Goal: Information Seeking & Learning: Learn about a topic

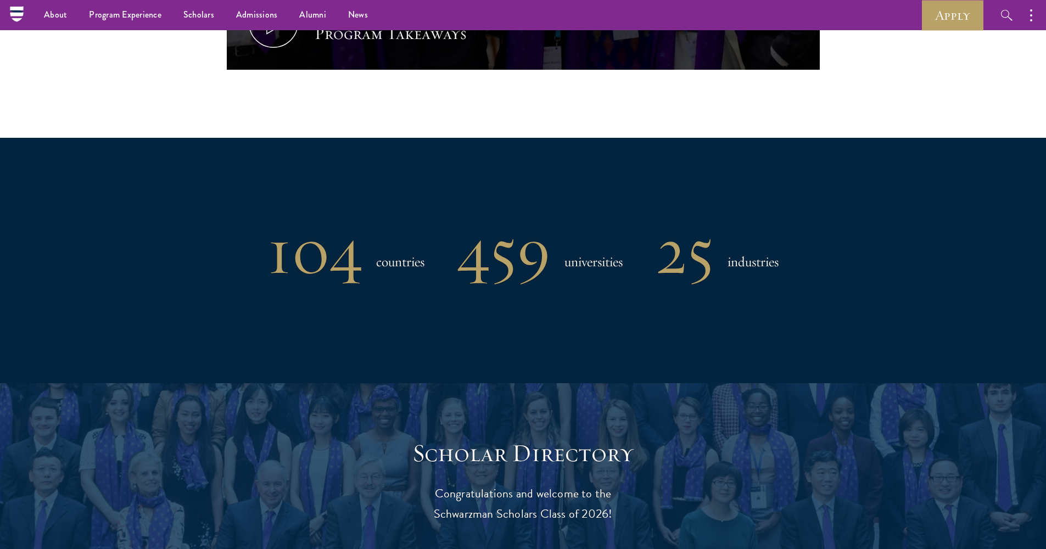
scroll to position [308, 0]
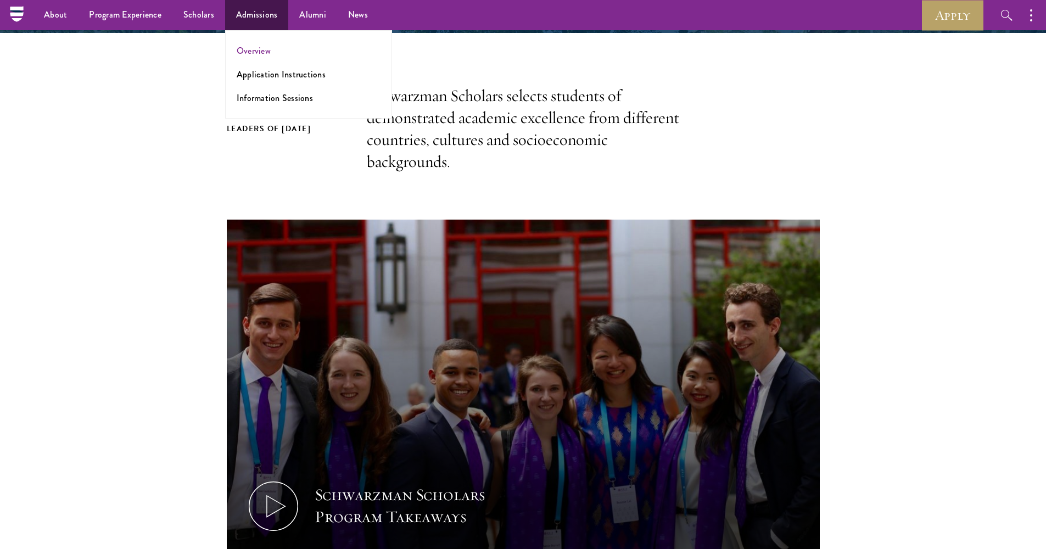
click at [256, 51] on link "Overview" at bounding box center [254, 50] width 34 height 13
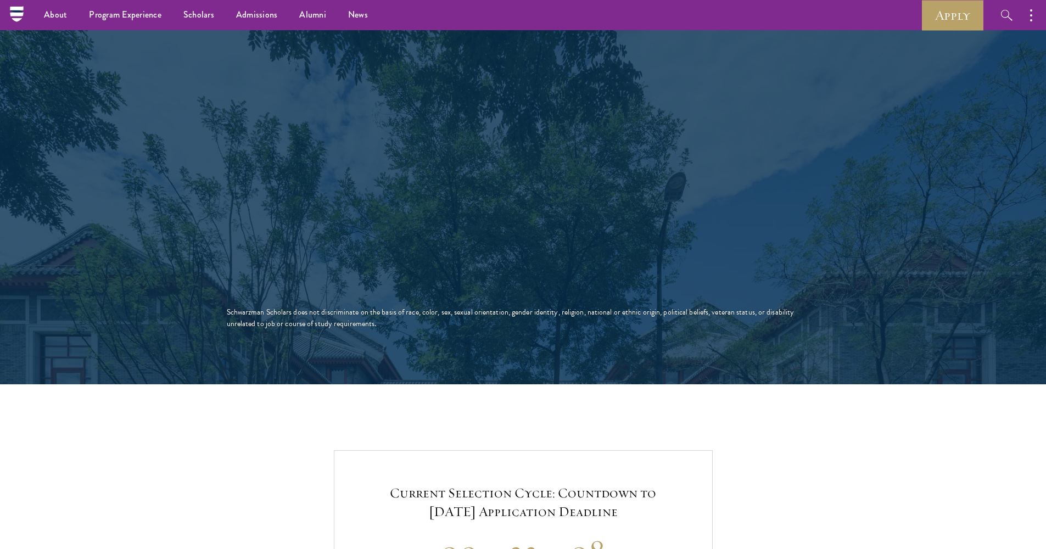
scroll to position [1908, 0]
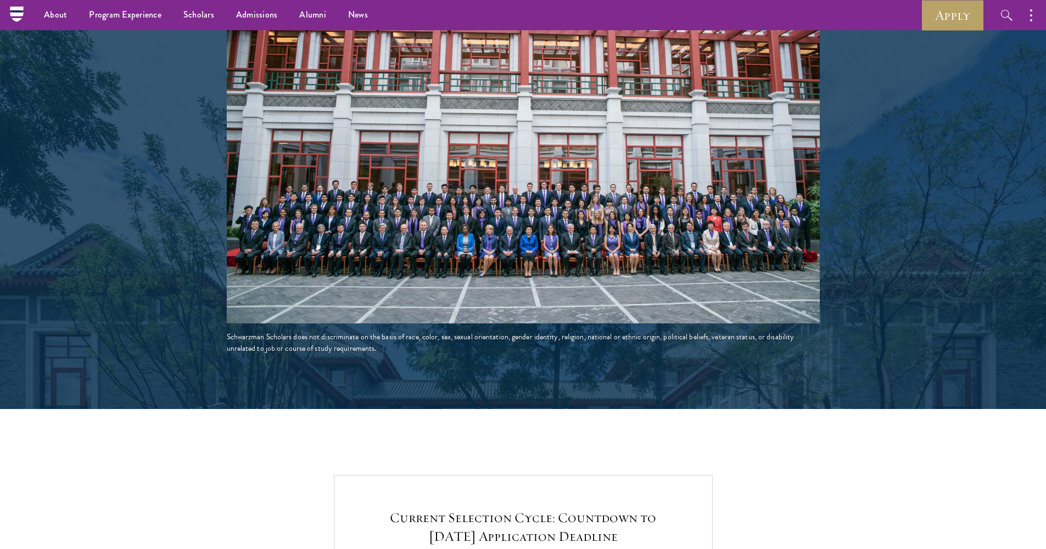
click at [496, 176] on img at bounding box center [523, 175] width 593 height 297
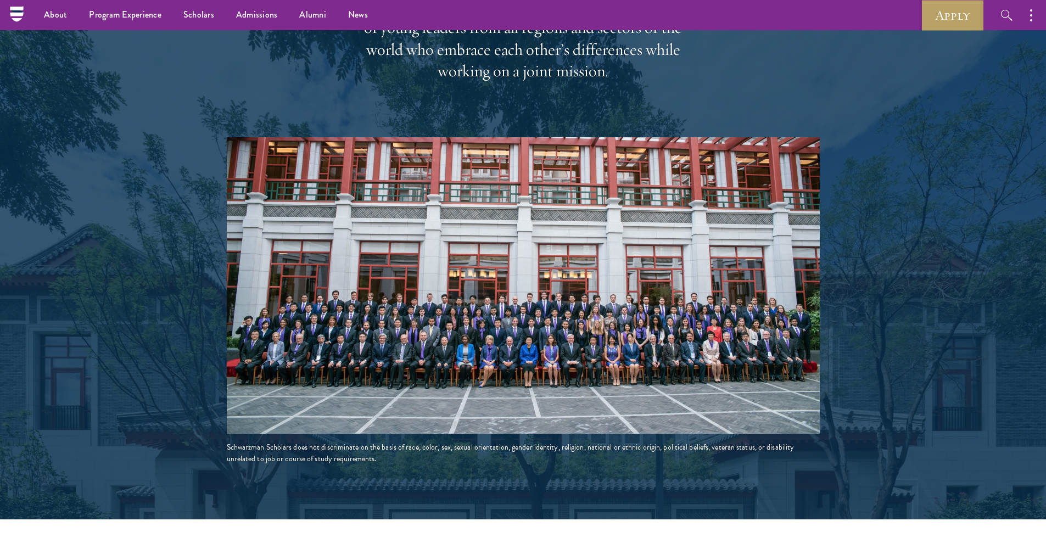
scroll to position [1768, 0]
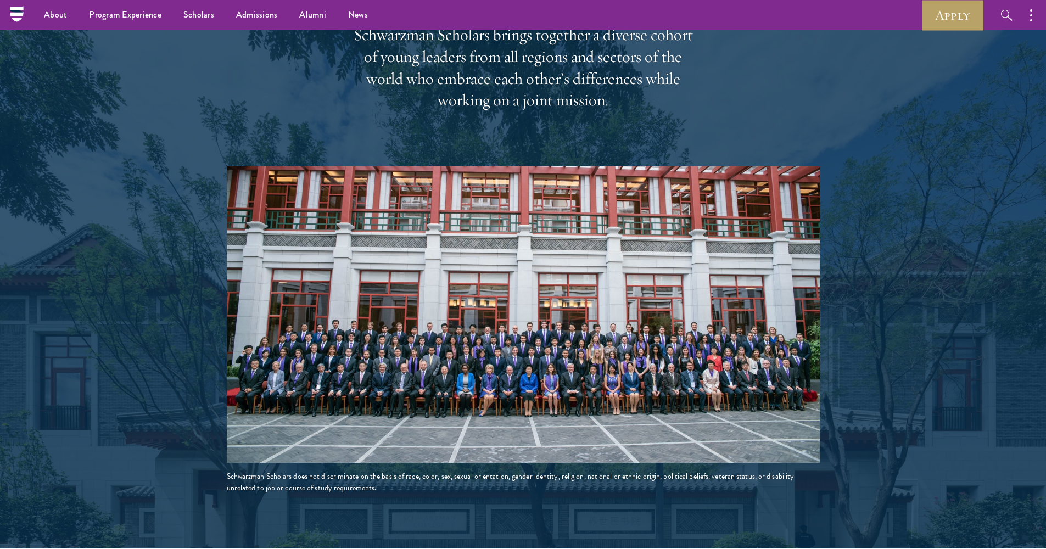
click at [667, 320] on img at bounding box center [523, 314] width 593 height 297
drag, startPoint x: 422, startPoint y: 547, endPoint x: 420, endPoint y: 433, distance: 114.8
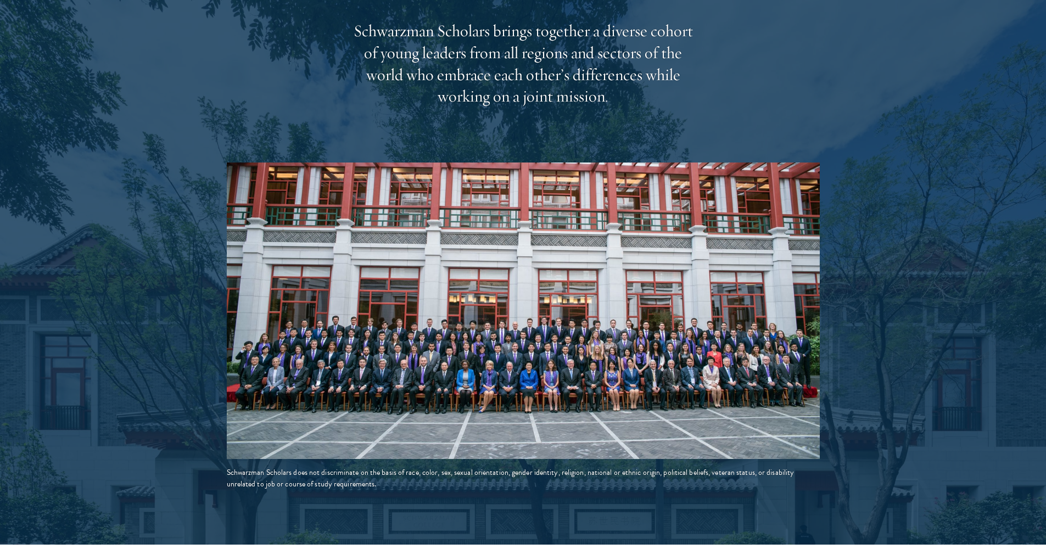
click at [468, 330] on img at bounding box center [523, 311] width 593 height 297
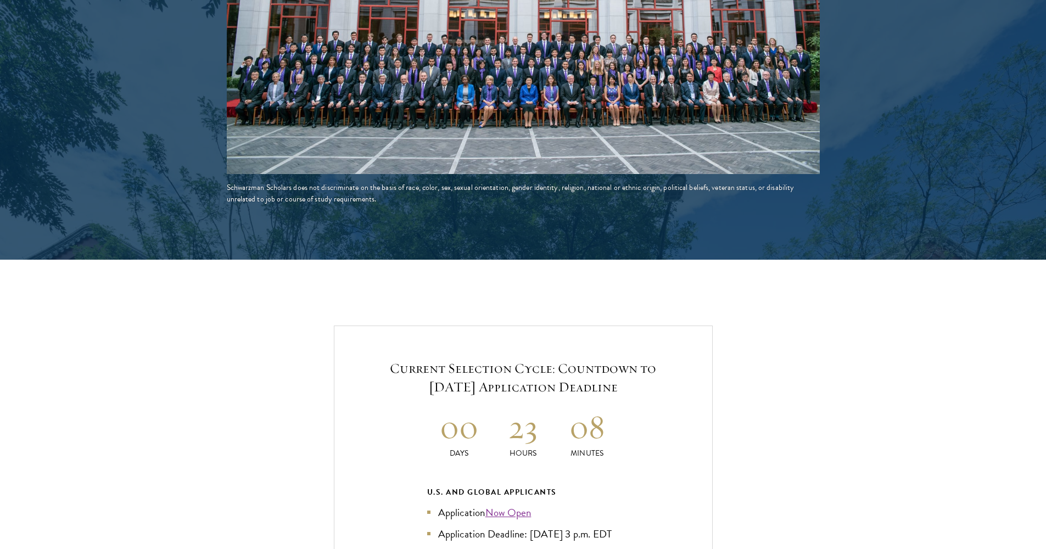
scroll to position [2086, 0]
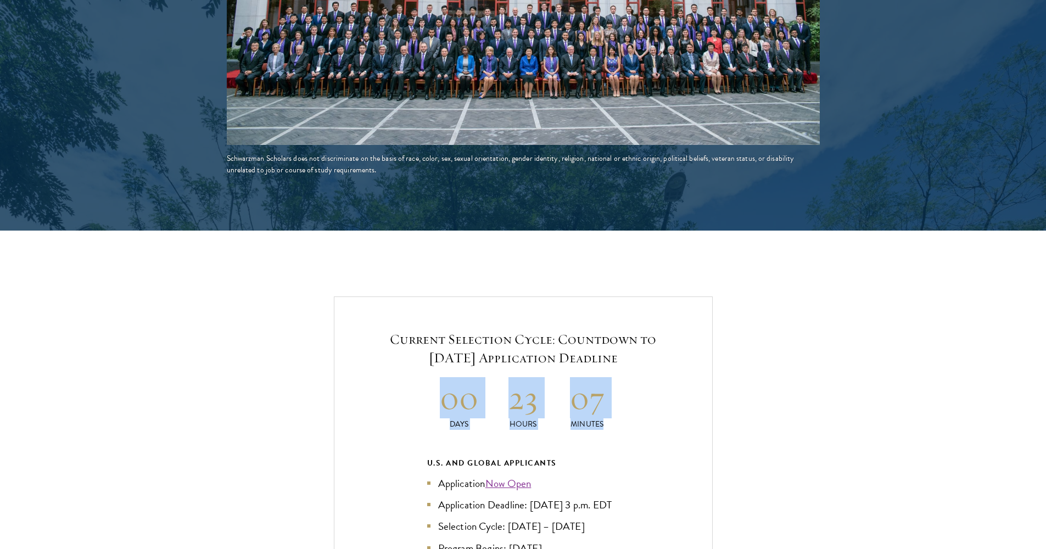
drag, startPoint x: 445, startPoint y: 371, endPoint x: 611, endPoint y: 392, distance: 167.2
click at [832, 354] on div "Current Selection Cycle: Countdown to [DATE] Application Deadline 00 Days 23 Ho…" at bounding box center [523, 530] width 936 height 467
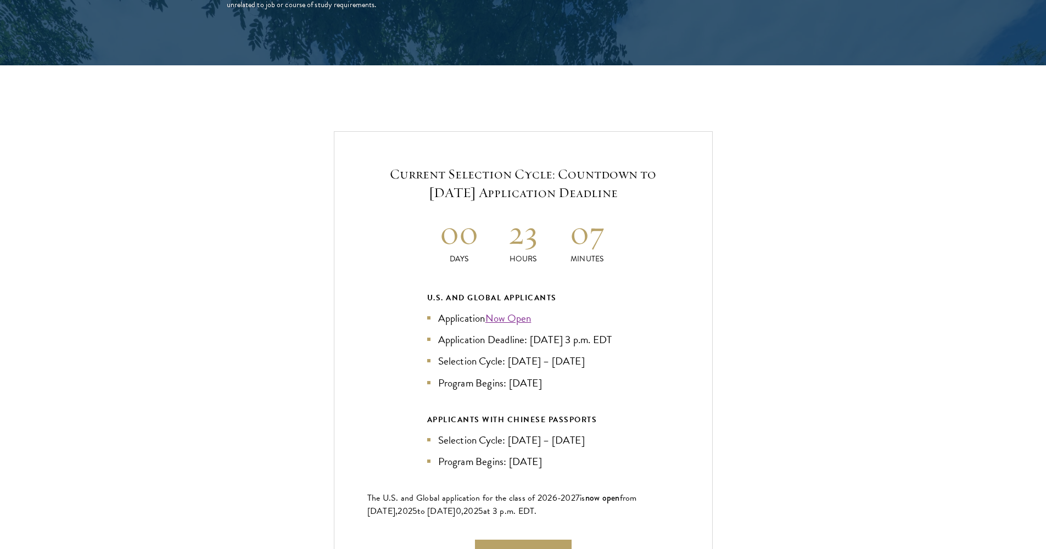
scroll to position [2213, 0]
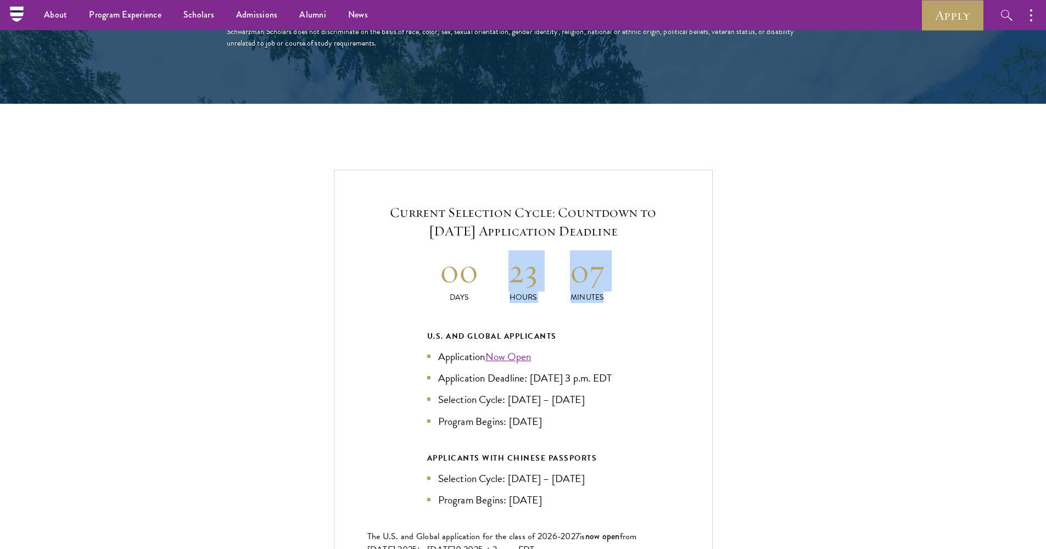
drag, startPoint x: 513, startPoint y: 251, endPoint x: 612, endPoint y: 259, distance: 99.7
click at [877, 218] on div "Current Selection Cycle: Countdown to [DATE] Application Deadline 00 Days 23 Ho…" at bounding box center [523, 403] width 936 height 467
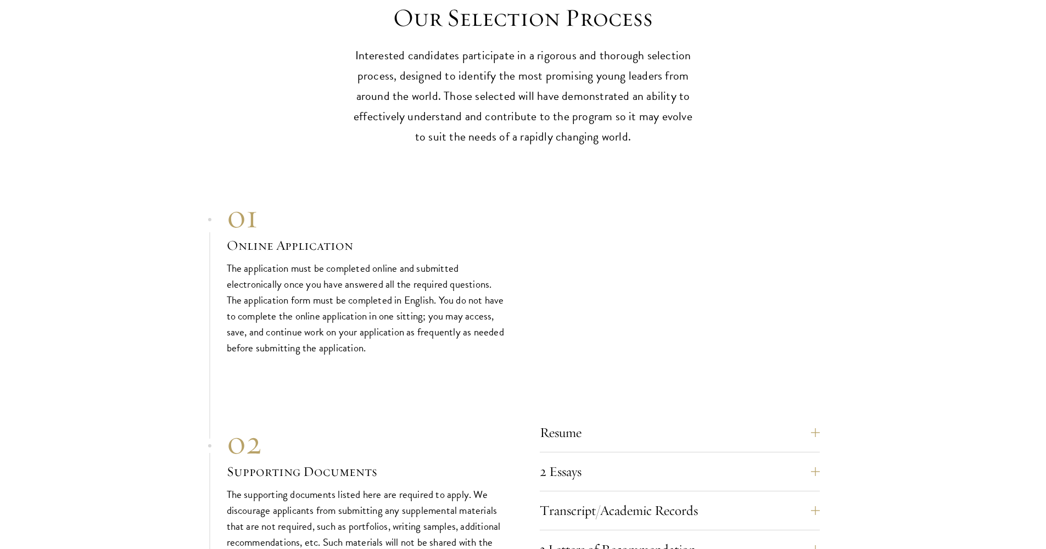
scroll to position [3419, 0]
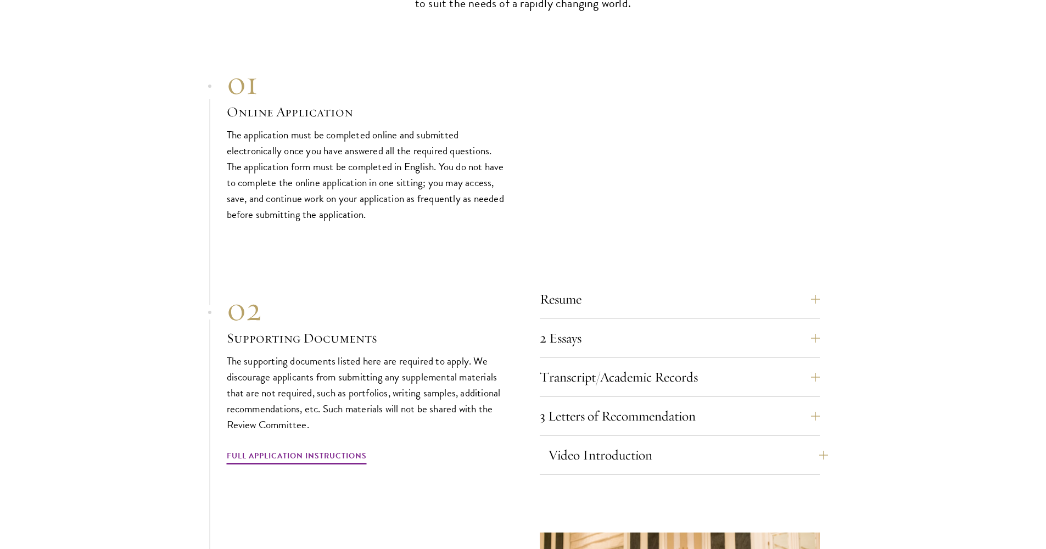
click at [653, 442] on button "Video Introduction" at bounding box center [688, 455] width 280 height 26
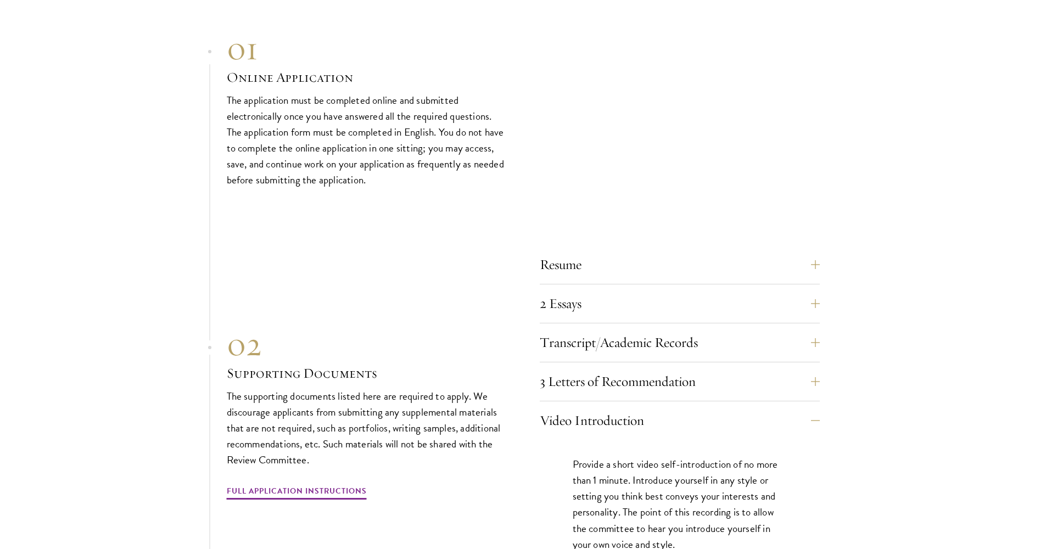
scroll to position [3487, 0]
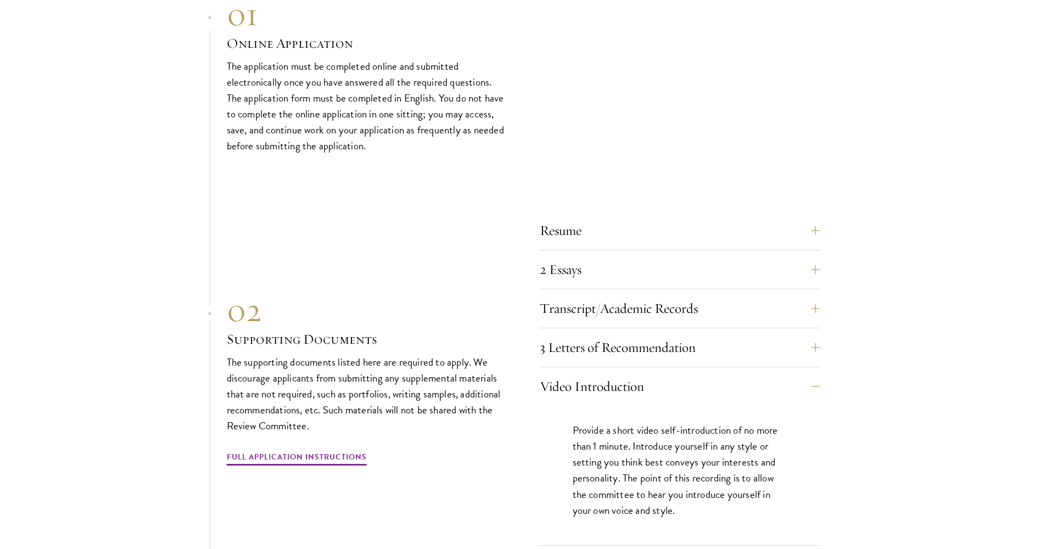
click at [736, 339] on div "3 Letters of Recommendation Recommenders should know you well and be able to sp…" at bounding box center [680, 350] width 280 height 33
click at [738, 334] on button "3 Letters of Recommendation" at bounding box center [688, 347] width 280 height 26
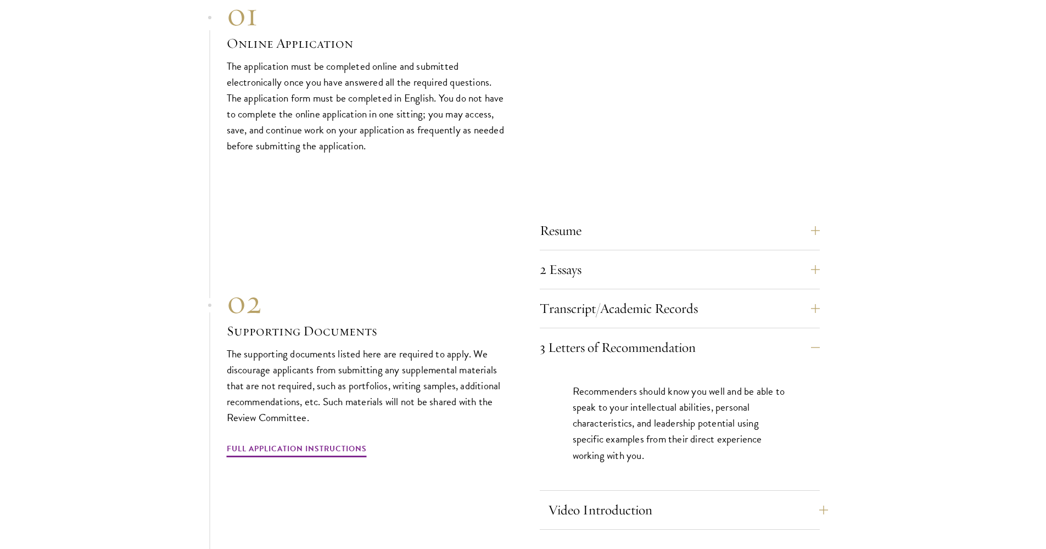
click at [669, 497] on button "Video Introduction" at bounding box center [688, 510] width 280 height 26
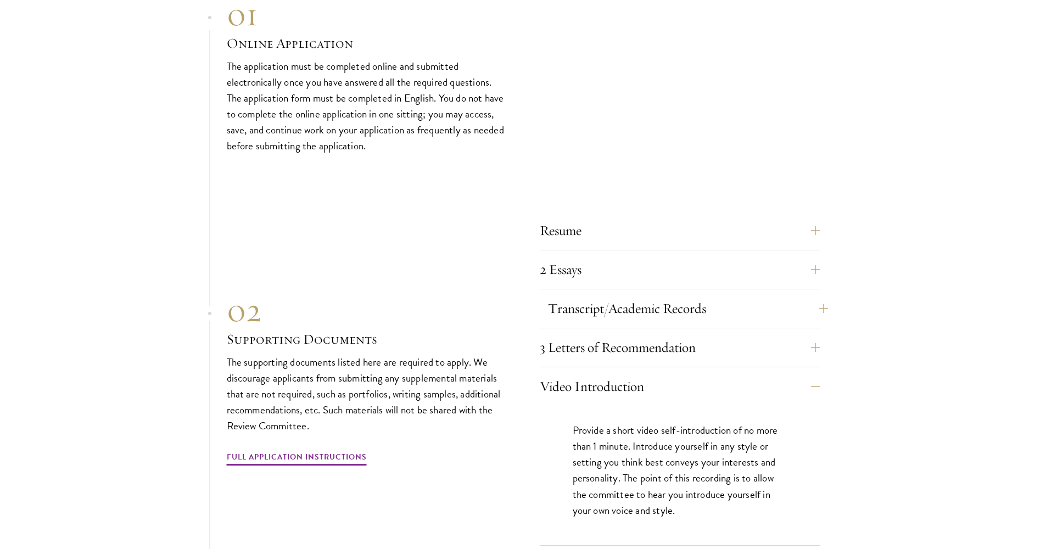
click at [692, 295] on button "Transcript/Academic Records" at bounding box center [688, 308] width 280 height 26
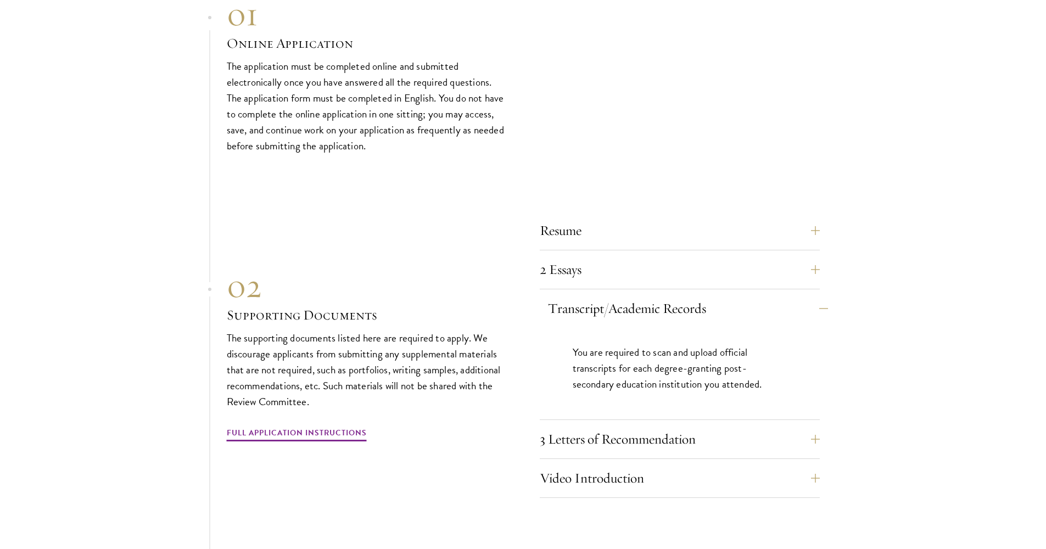
click at [746, 295] on button "Transcript/Academic Records" at bounding box center [688, 308] width 280 height 26
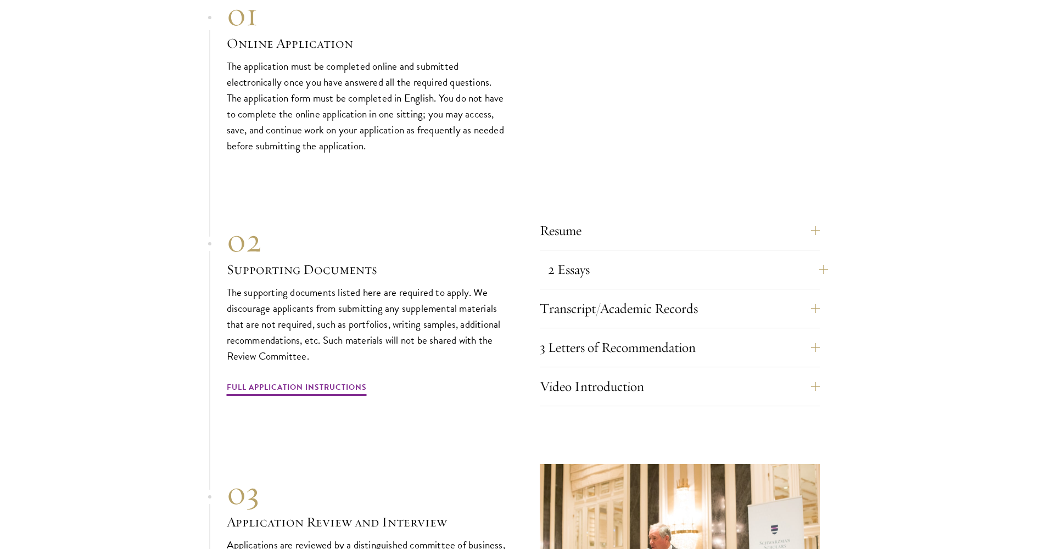
click at [736, 256] on button "2 Essays" at bounding box center [688, 269] width 280 height 26
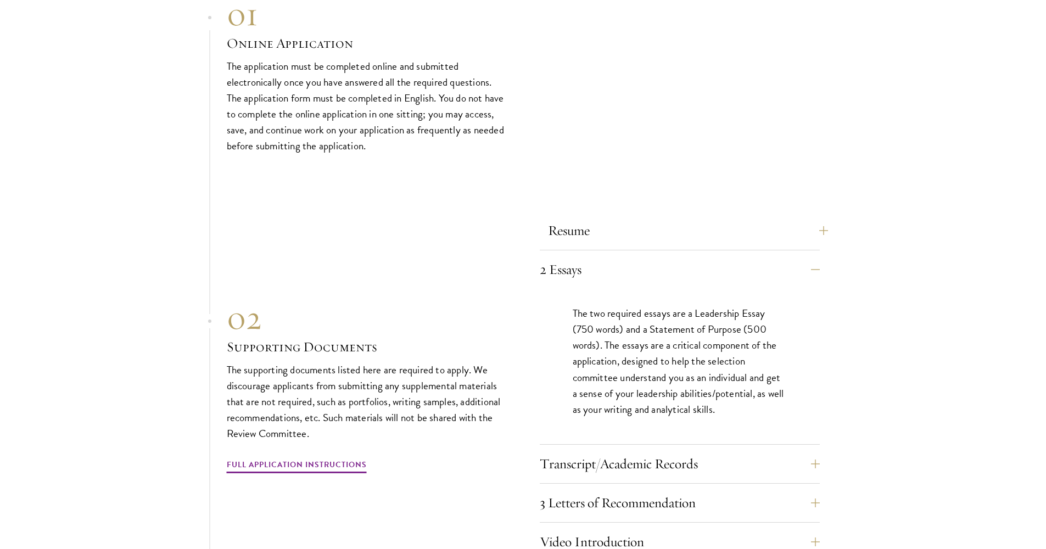
click at [737, 217] on button "Resume" at bounding box center [688, 230] width 280 height 26
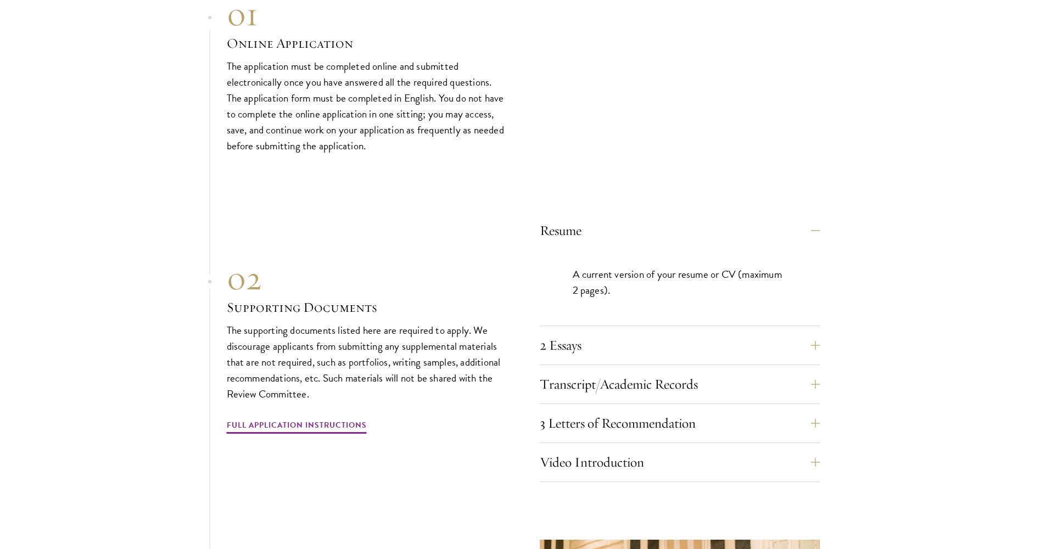
click at [736, 220] on div "Resume A current version of your resume or CV (maximum 2 pages)." at bounding box center [680, 271] width 280 height 109
click at [711, 222] on div "Resume A current version of your resume or CV (maximum 2 pages)." at bounding box center [680, 271] width 280 height 109
click at [534, 211] on div "Resume A current version of your resume or CV (maximum 2 pages). 2 Essays The t…" at bounding box center [523, 346] width 593 height 271
click at [562, 217] on button "Resume" at bounding box center [688, 230] width 280 height 26
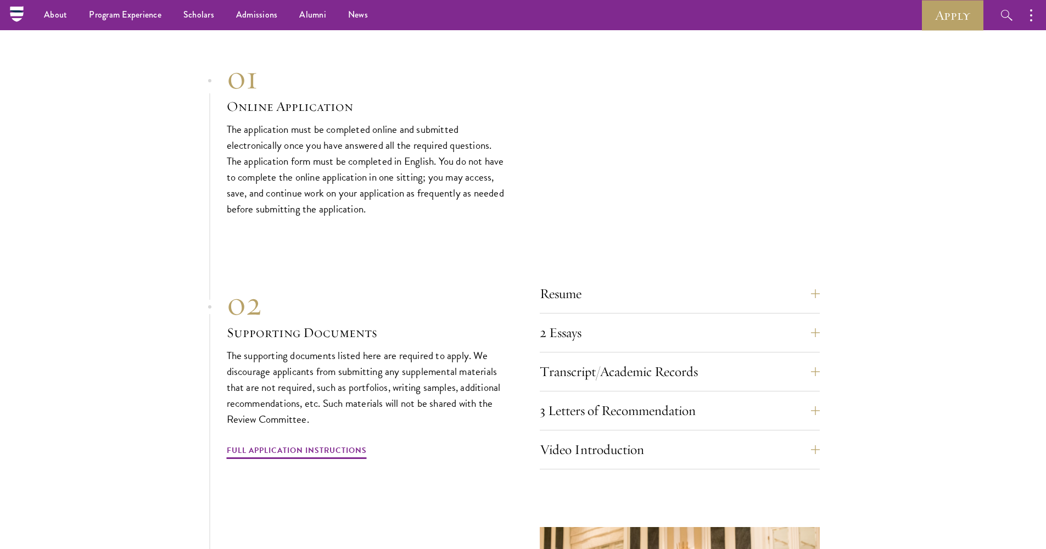
scroll to position [3395, 0]
